Goal: Check status: Check status

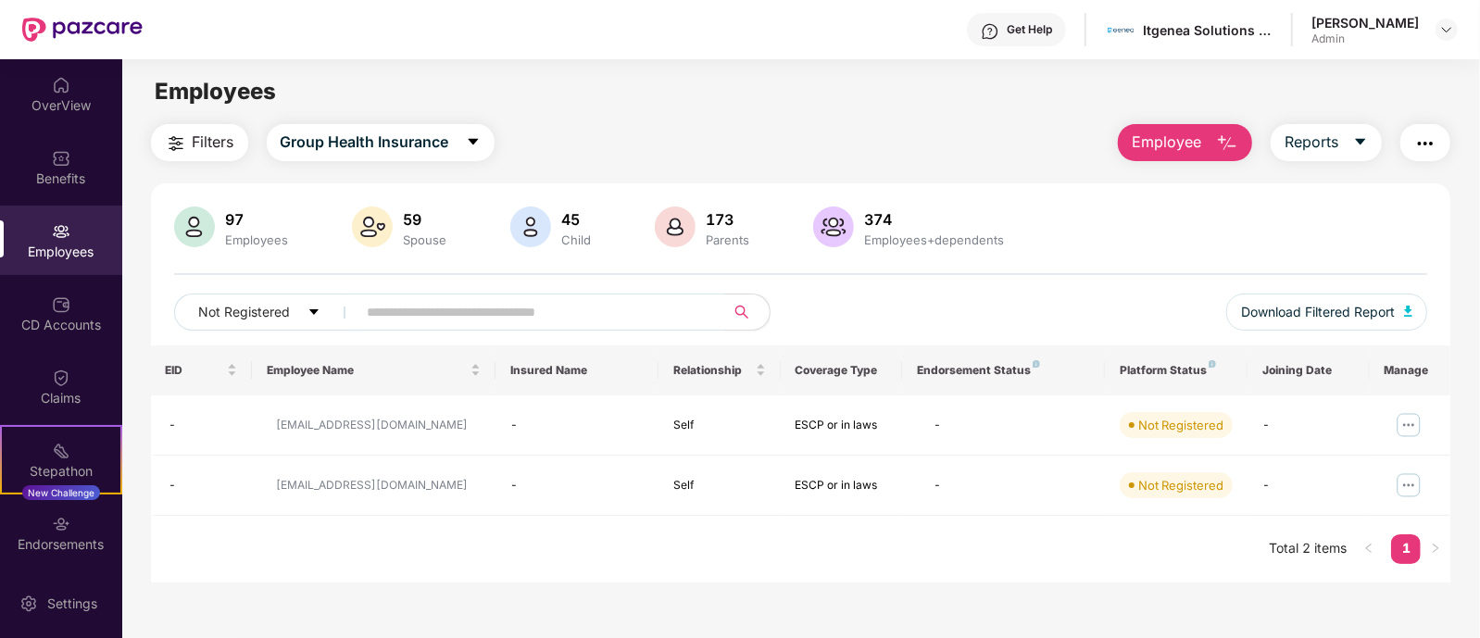
click at [93, 246] on div "Employees" at bounding box center [61, 252] width 122 height 19
click at [306, 304] on button "Not Registered" at bounding box center [269, 312] width 190 height 37
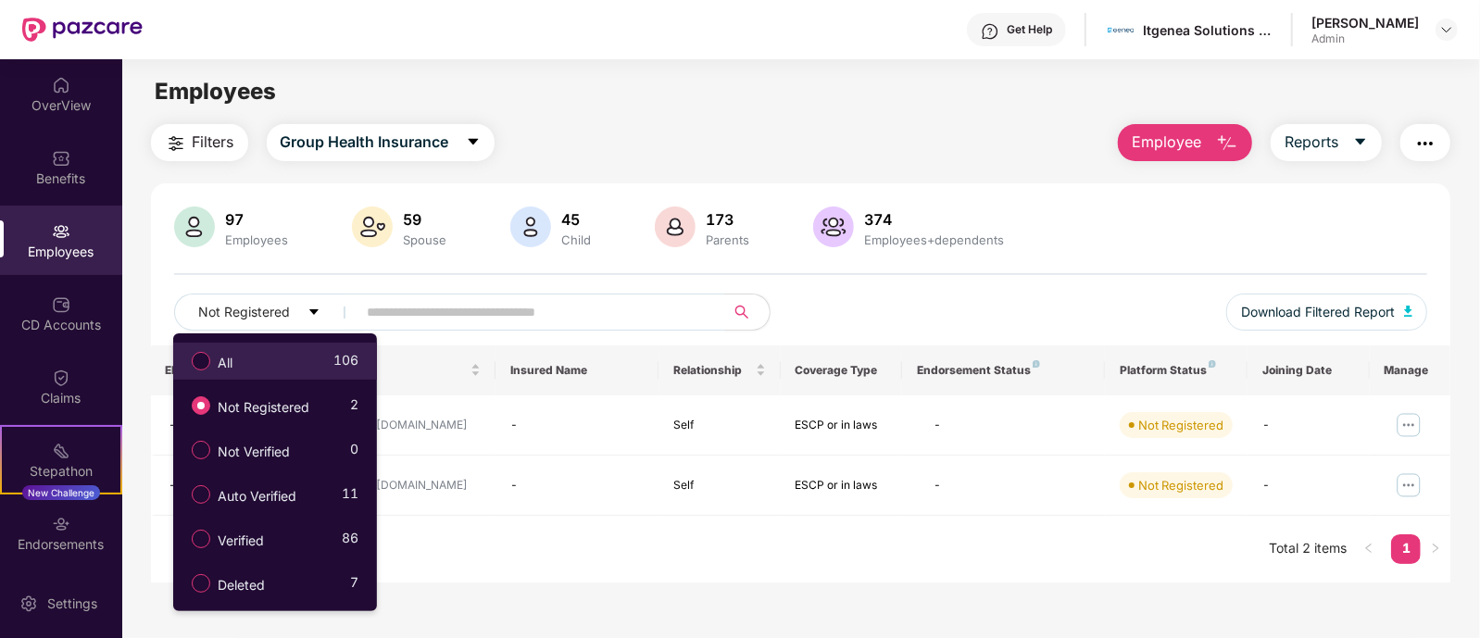
click at [283, 366] on div "All 106" at bounding box center [270, 360] width 176 height 31
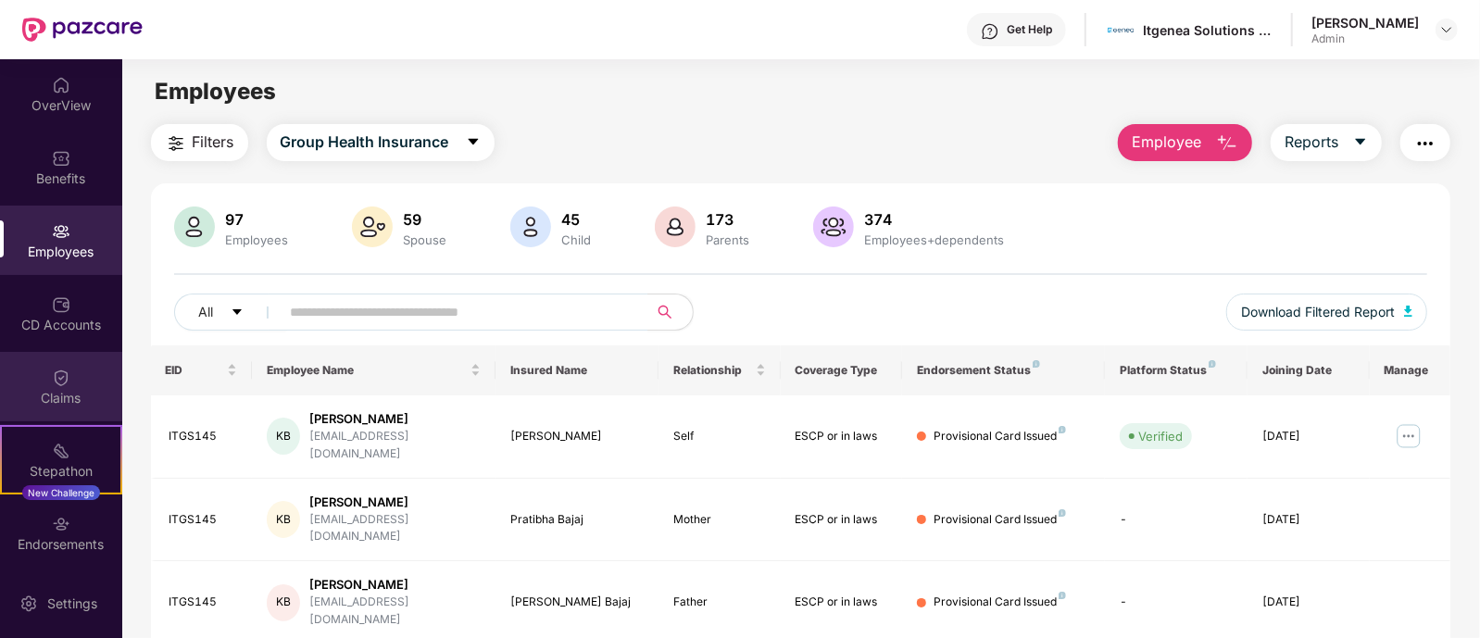
click at [65, 391] on div "Claims" at bounding box center [61, 398] width 122 height 19
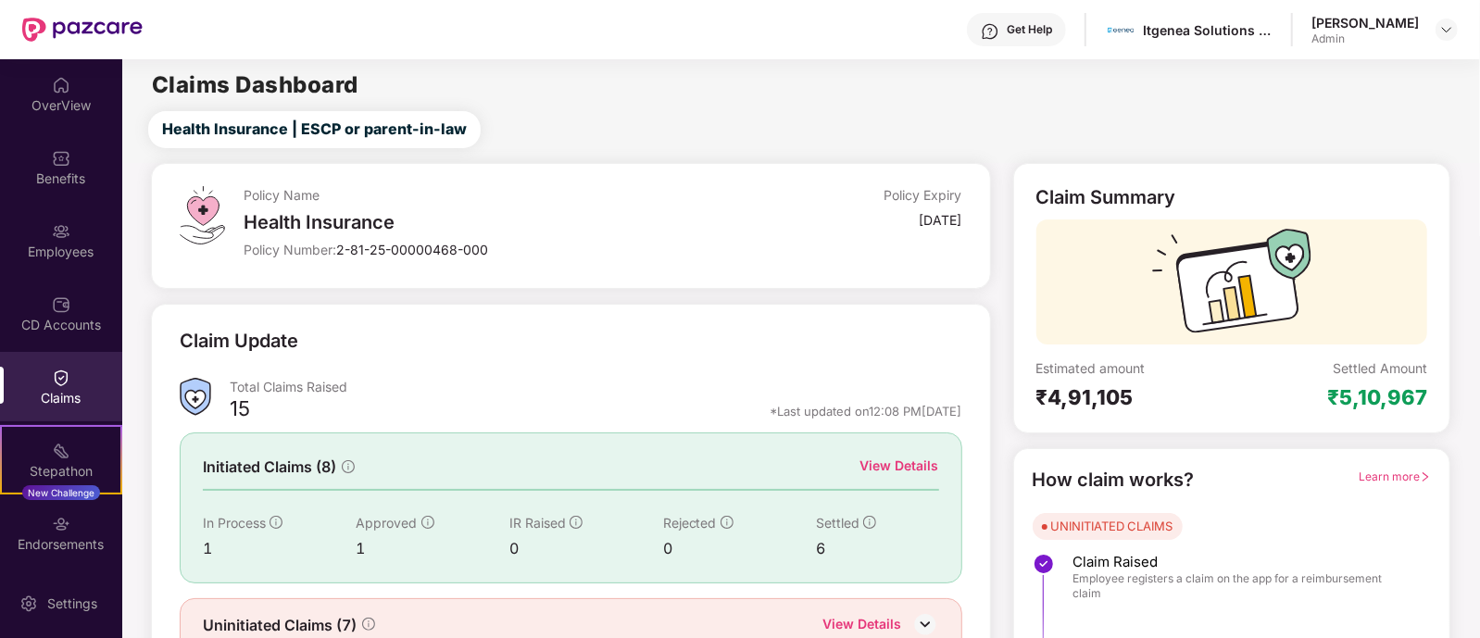
scroll to position [86, 0]
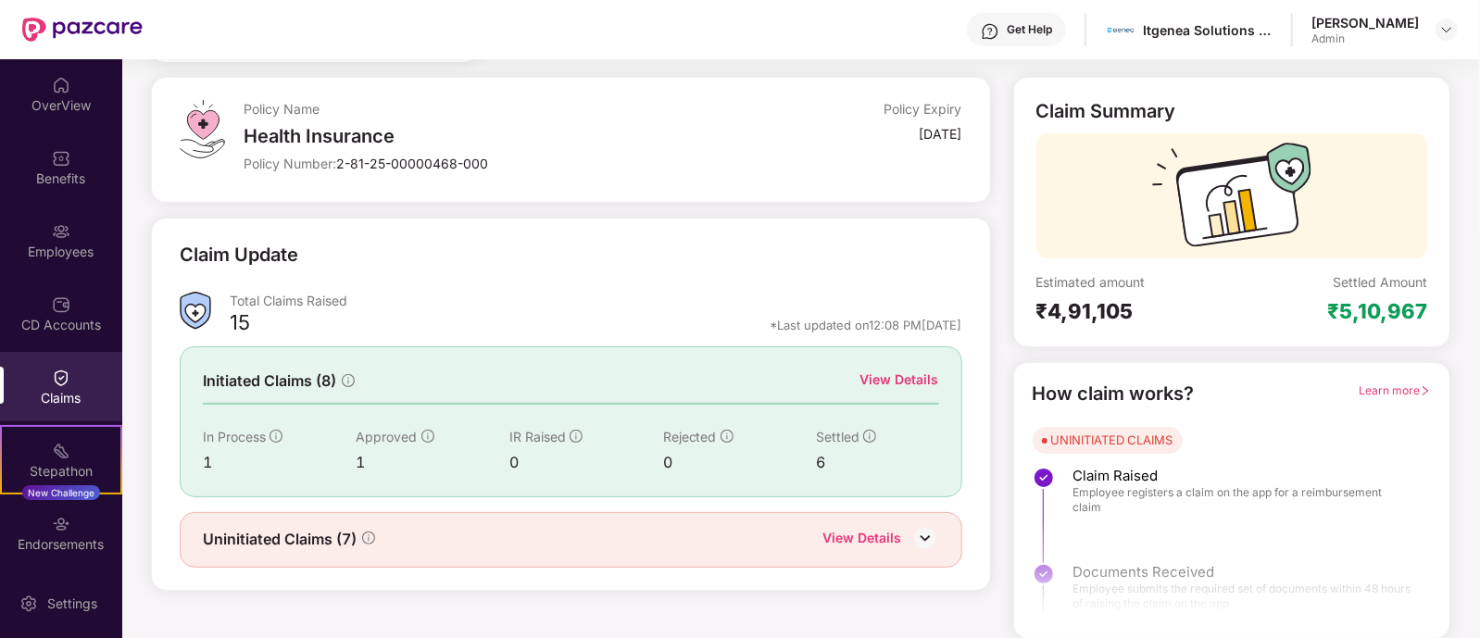
click at [926, 530] on img at bounding box center [925, 538] width 28 height 28
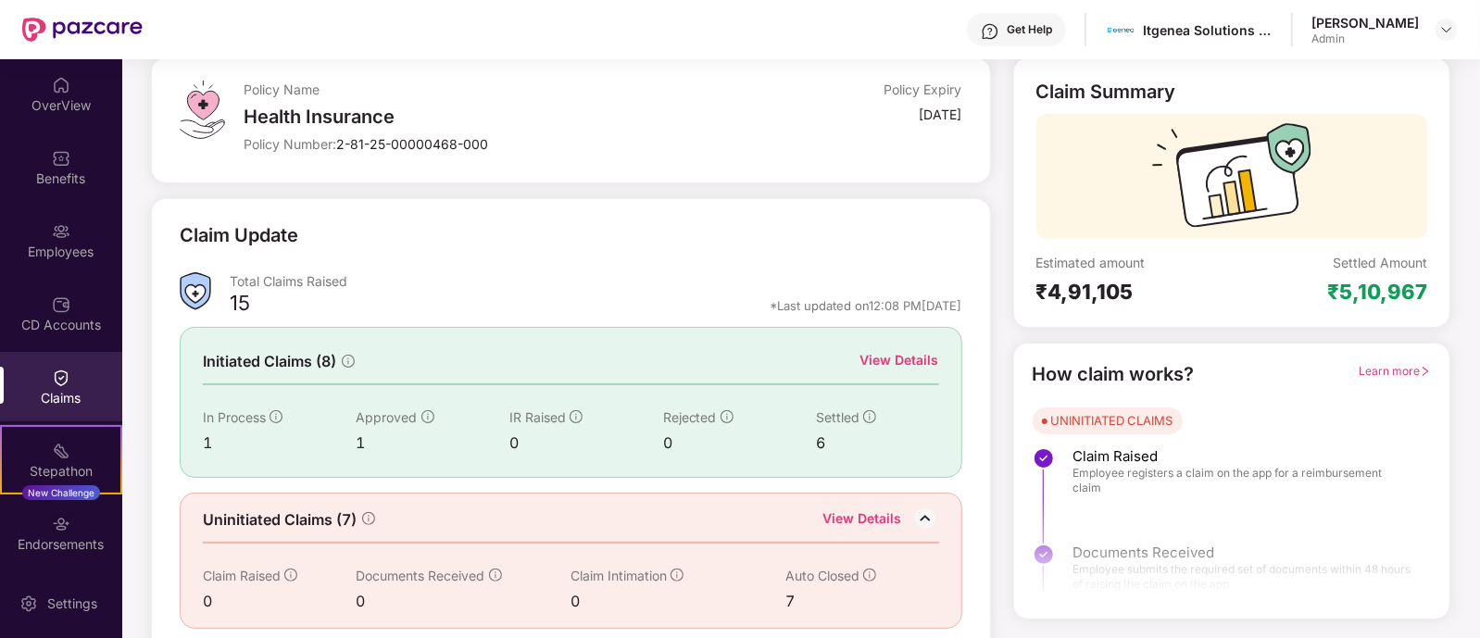
scroll to position [117, 0]
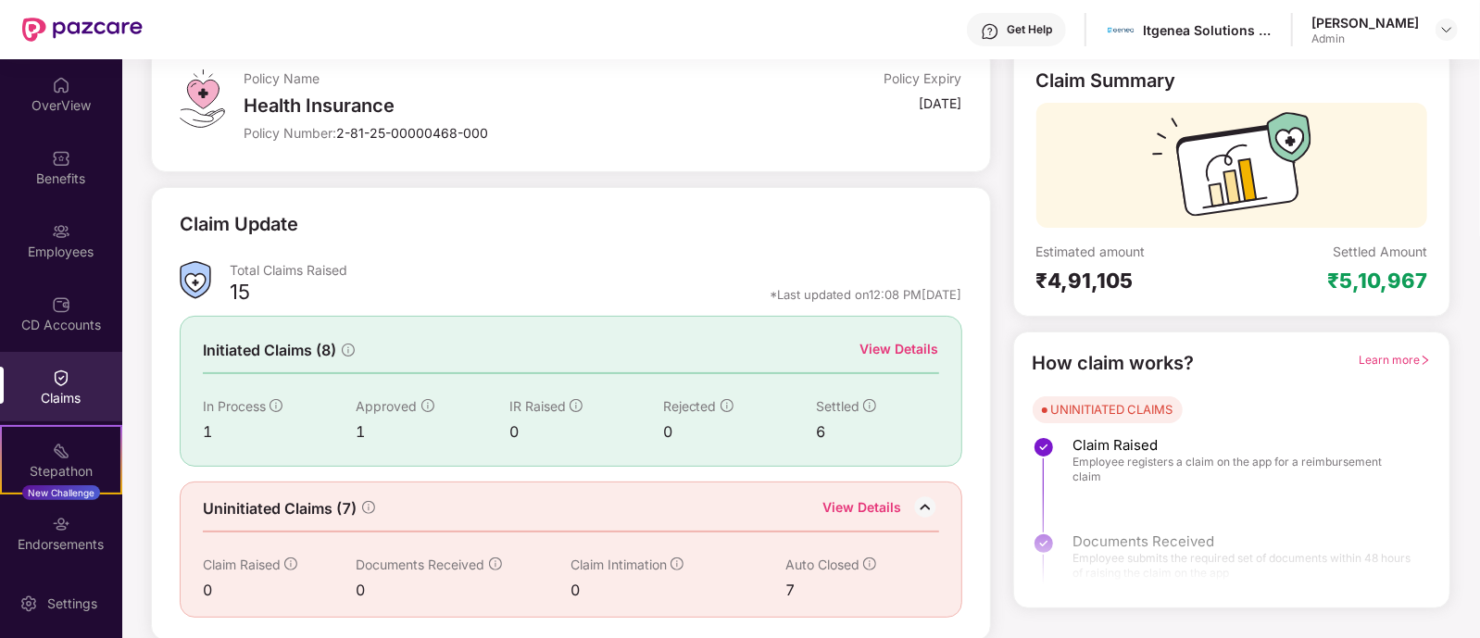
click at [898, 512] on div "View Details" at bounding box center [862, 509] width 79 height 24
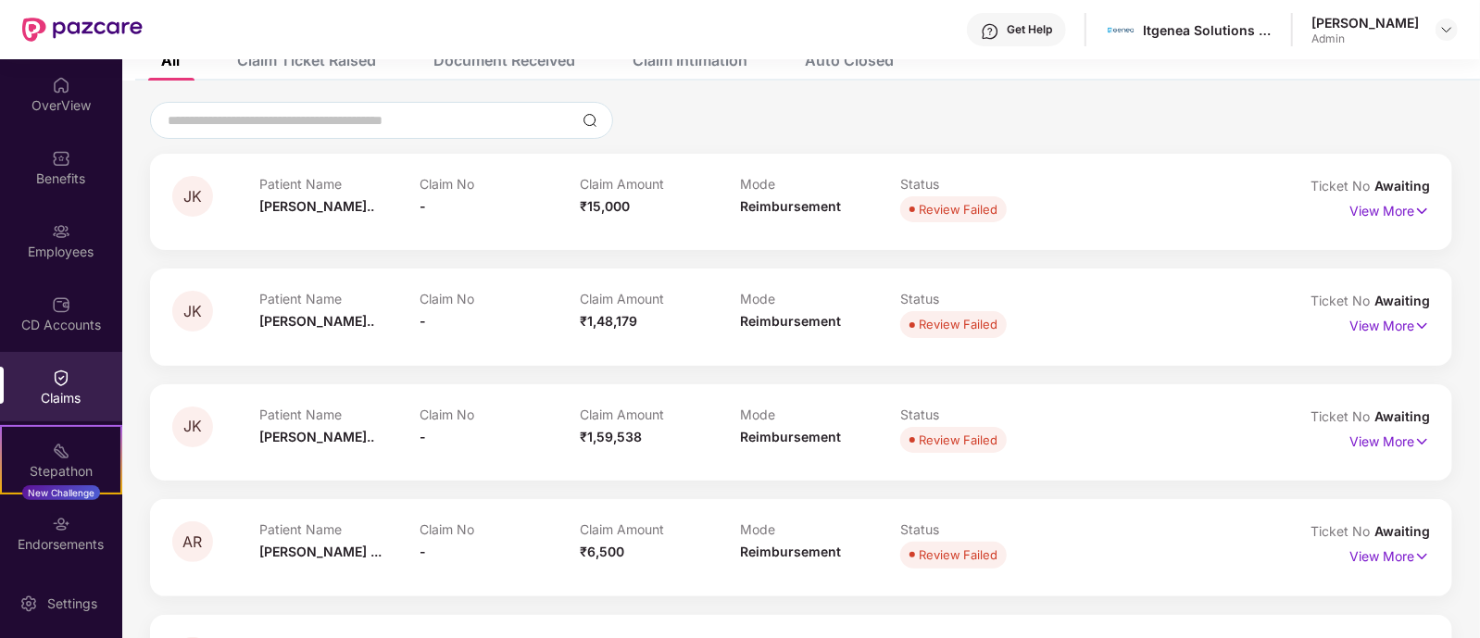
scroll to position [1, 0]
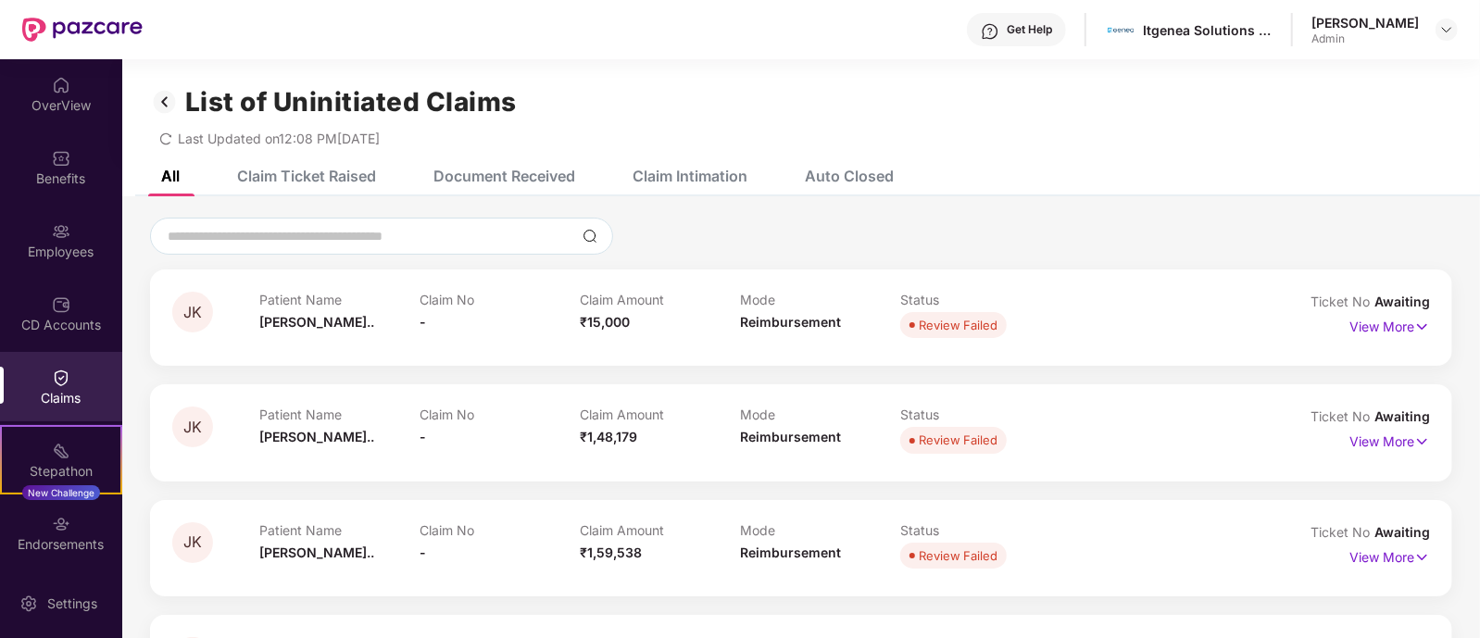
click at [366, 162] on div "Claim Ticket Raised" at bounding box center [292, 176] width 167 height 41
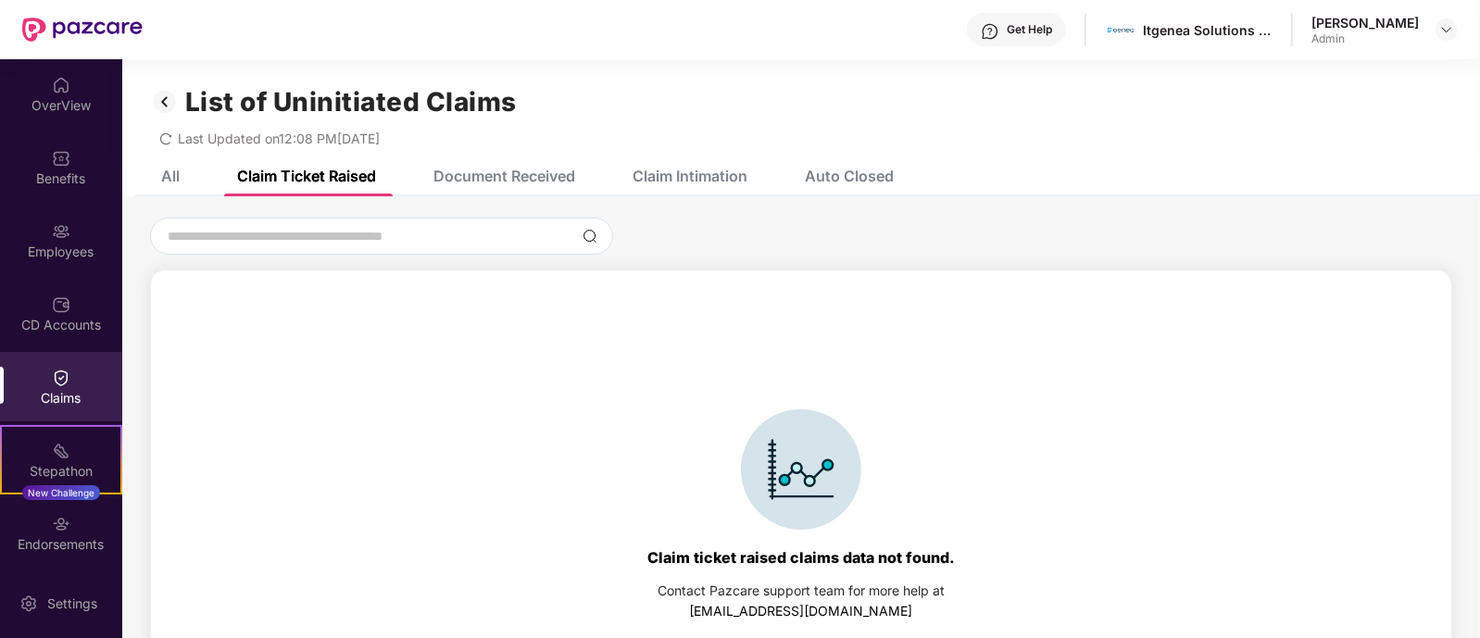
click at [575, 167] on div "Document Received" at bounding box center [504, 176] width 142 height 19
click at [671, 173] on div "Claim Intimation" at bounding box center [690, 176] width 115 height 19
click at [819, 169] on div "Auto Closed" at bounding box center [849, 176] width 89 height 19
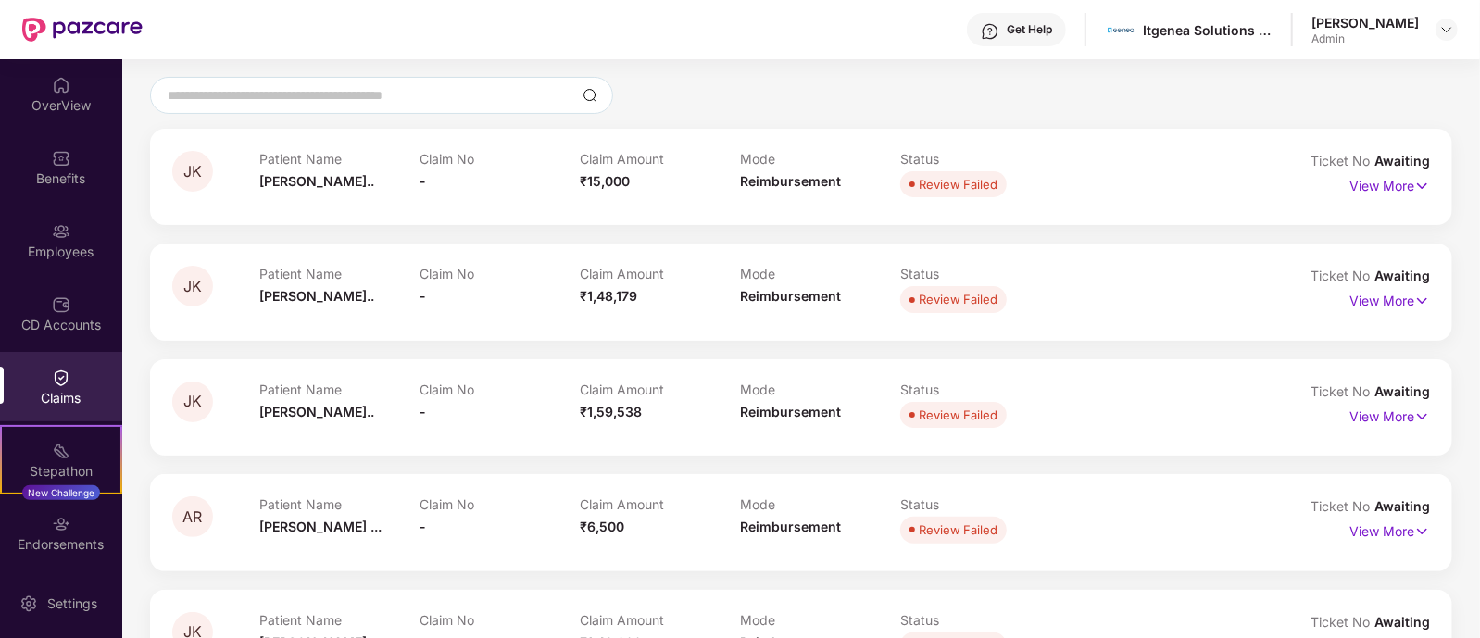
scroll to position [0, 0]
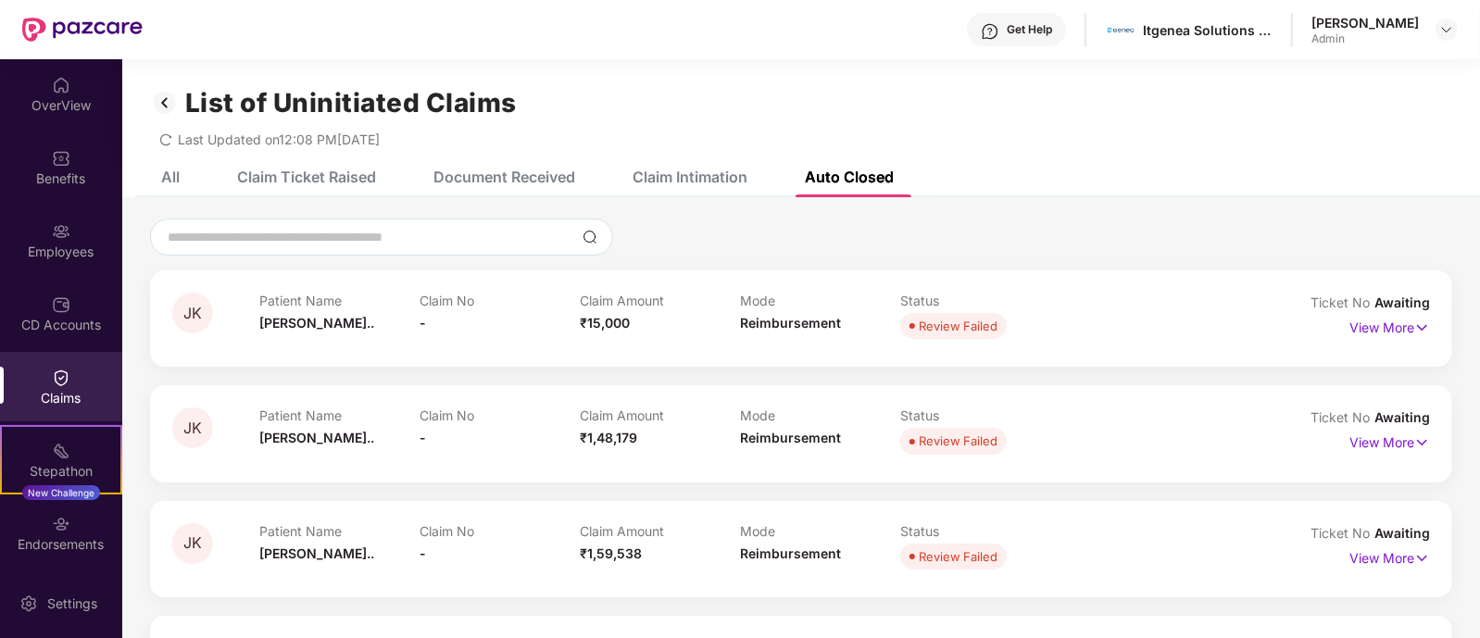
click at [181, 173] on div "All Claim Ticket Raised Document Received Claim Intimation Auto Closed" at bounding box center [513, 177] width 760 height 41
click at [176, 173] on div "All" at bounding box center [170, 177] width 19 height 19
click at [70, 391] on div "Claims" at bounding box center [61, 398] width 122 height 19
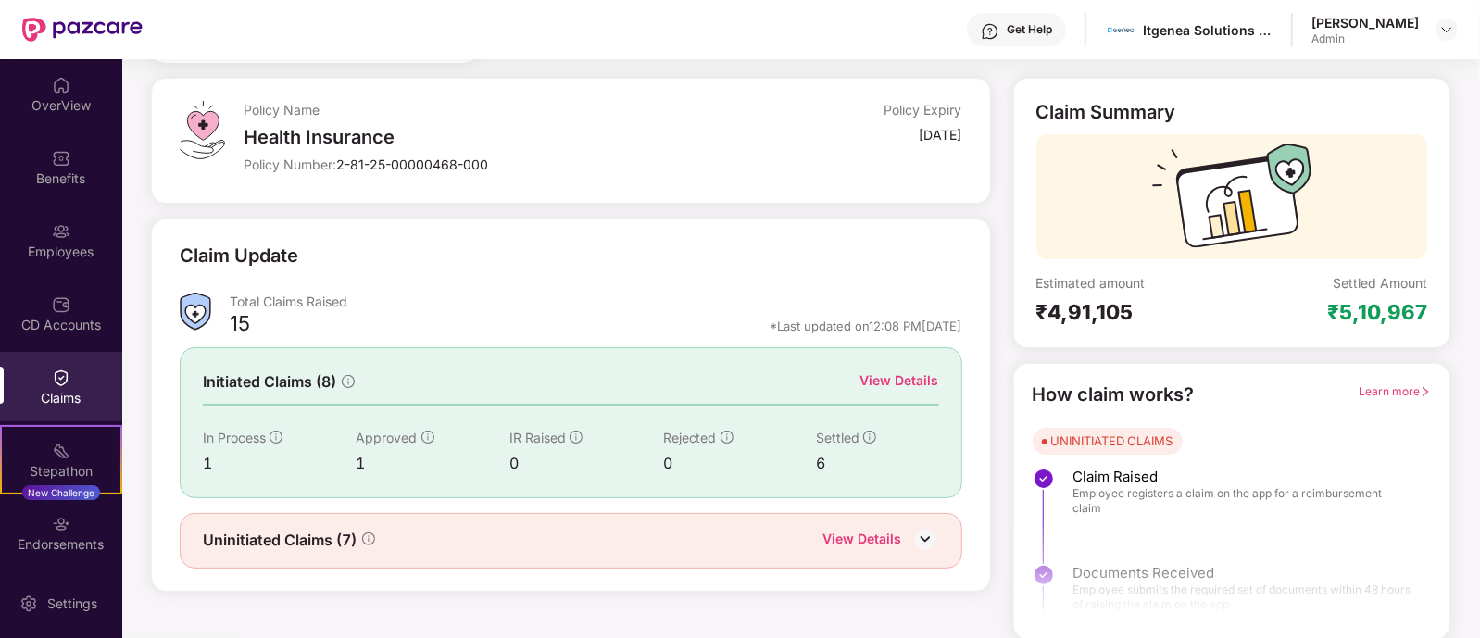
scroll to position [86, 0]
click at [926, 371] on div "View Details" at bounding box center [899, 380] width 79 height 20
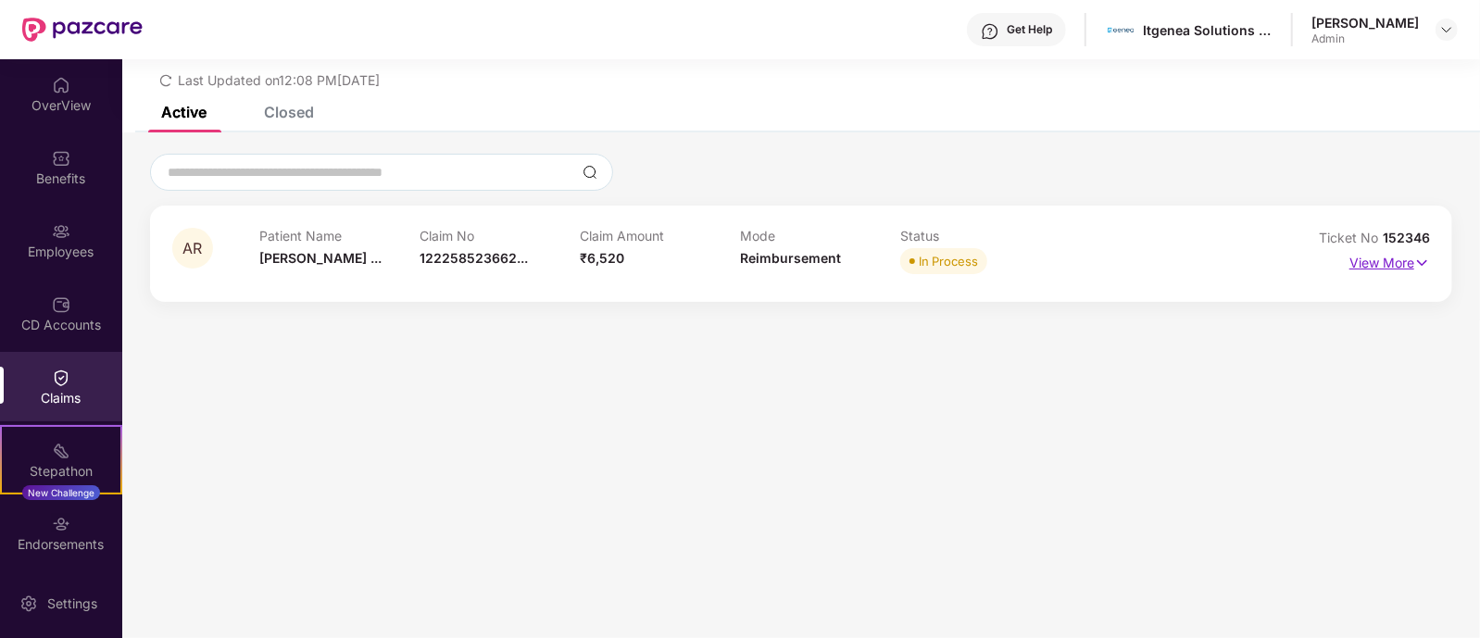
click at [1422, 257] on img at bounding box center [1422, 263] width 16 height 20
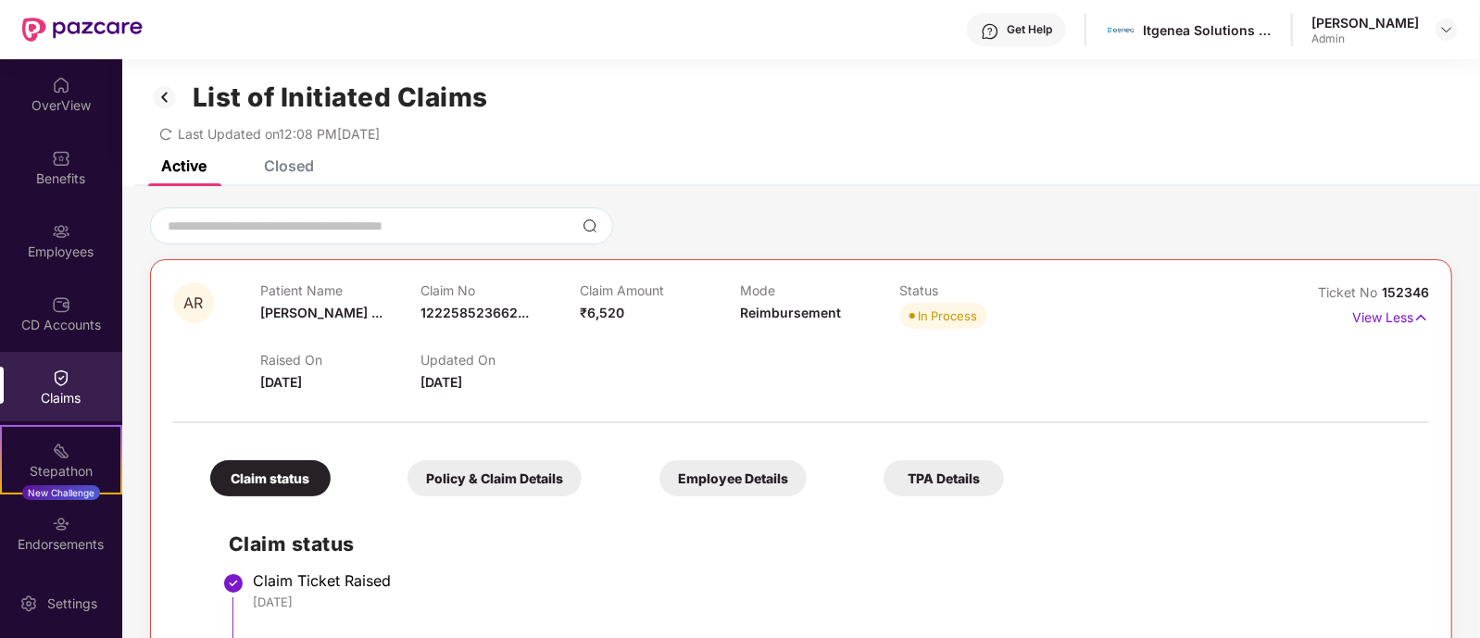
scroll to position [0, 0]
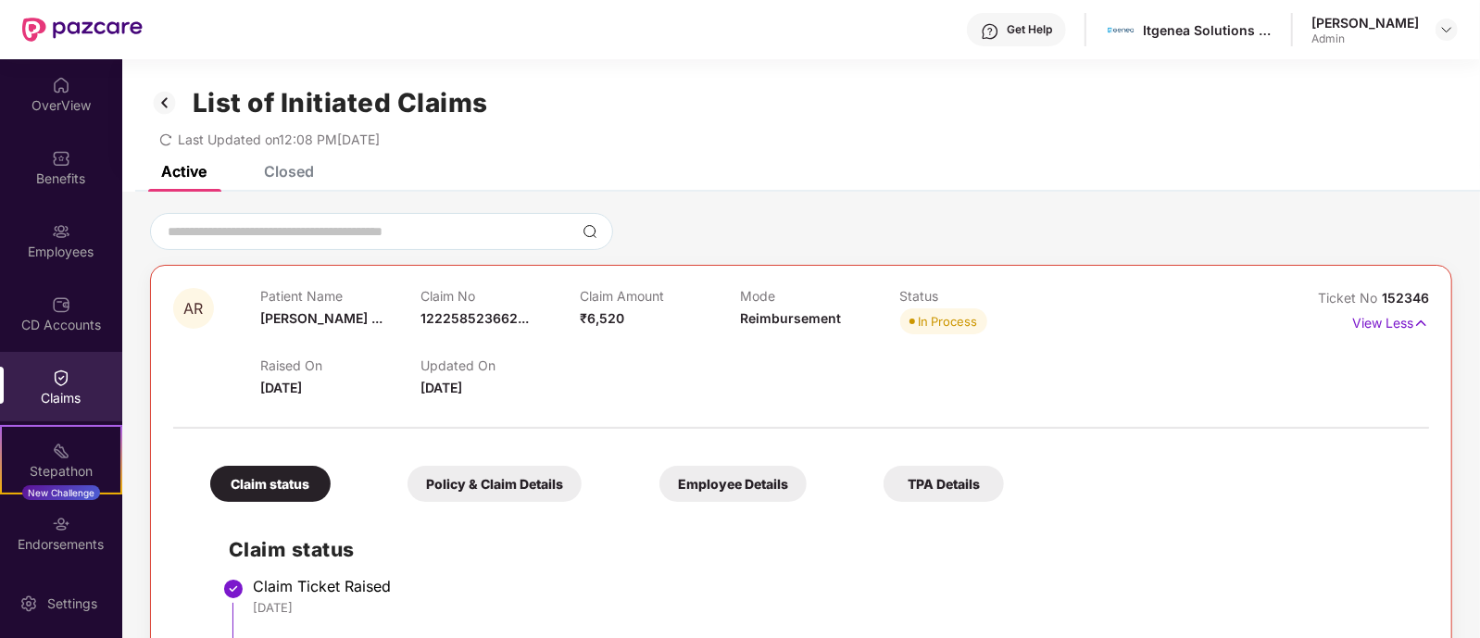
click at [309, 171] on div "Closed" at bounding box center [289, 171] width 50 height 19
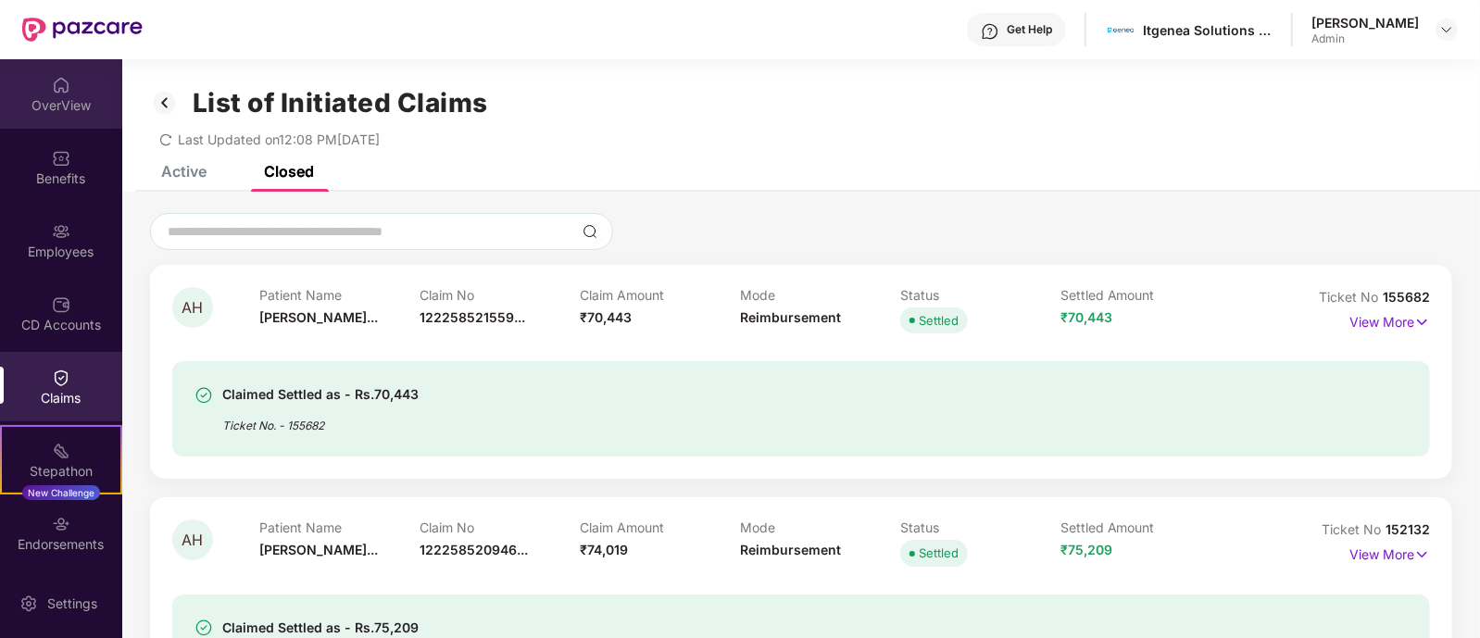
click at [94, 107] on div "OverView" at bounding box center [61, 105] width 122 height 19
